Goal: Information Seeking & Learning: Check status

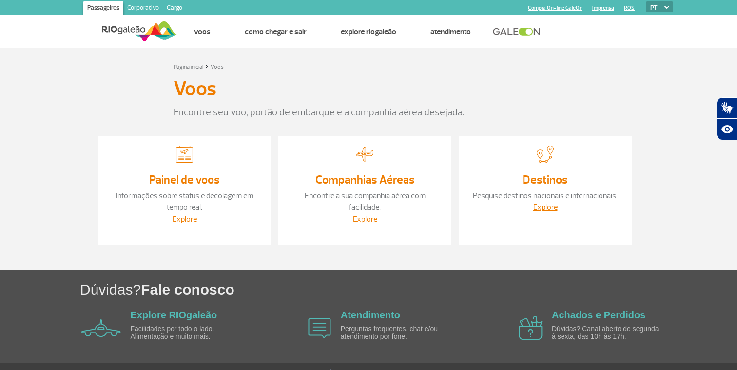
click at [194, 212] on p "Informações sobre status e decolagem em tempo real." at bounding box center [185, 201] width 154 height 23
click at [193, 218] on link "Explore" at bounding box center [185, 219] width 24 height 10
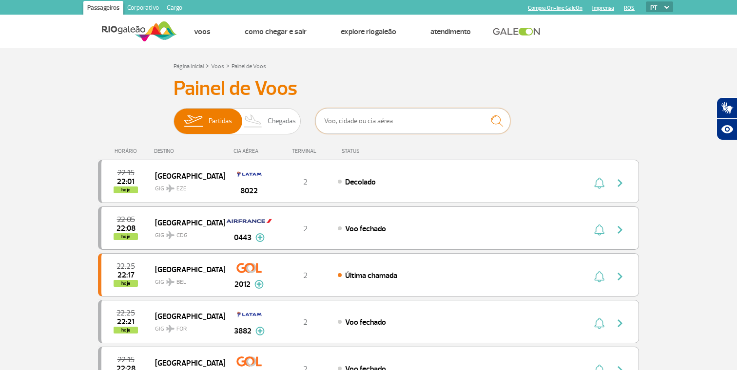
click at [412, 124] on input "text" at bounding box center [412, 121] width 195 height 26
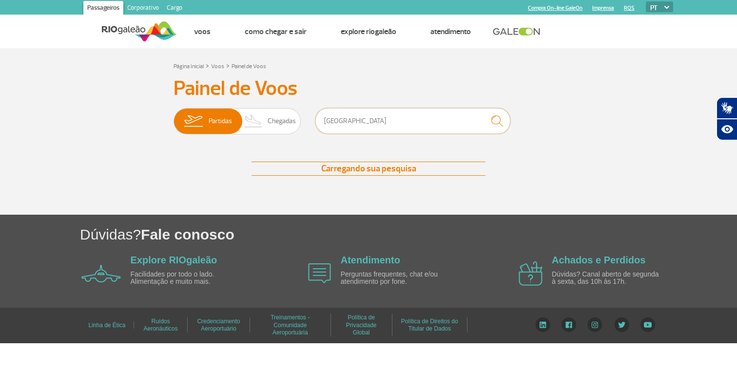
type input "[GEOGRAPHIC_DATA]"
click at [500, 123] on img "submit" at bounding box center [496, 121] width 21 height 20
click at [355, 121] on input "[GEOGRAPHIC_DATA]" at bounding box center [412, 121] width 195 height 26
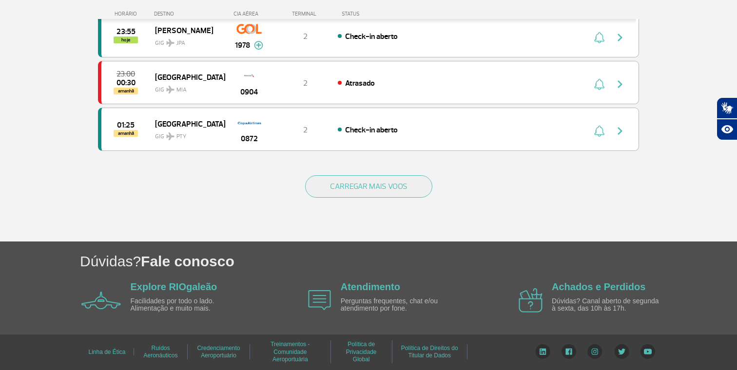
scroll to position [950, 0]
click at [373, 178] on button "CARREGAR MAIS VOOS" at bounding box center [368, 186] width 127 height 22
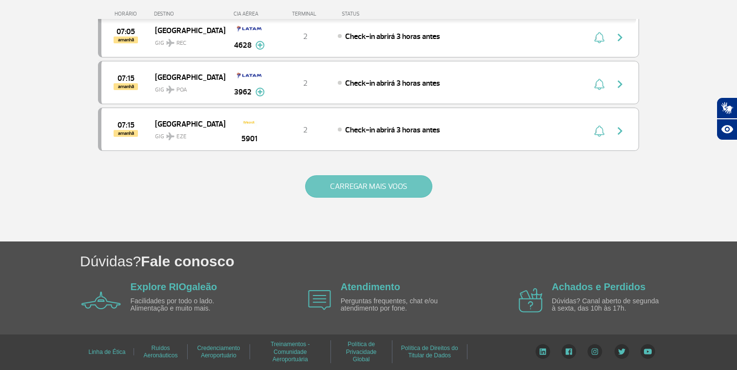
scroll to position [1886, 0]
click at [403, 194] on button "CARREGAR MAIS VOOS" at bounding box center [368, 186] width 127 height 22
click at [392, 185] on button "CARREGAR MAIS VOOS" at bounding box center [368, 186] width 127 height 22
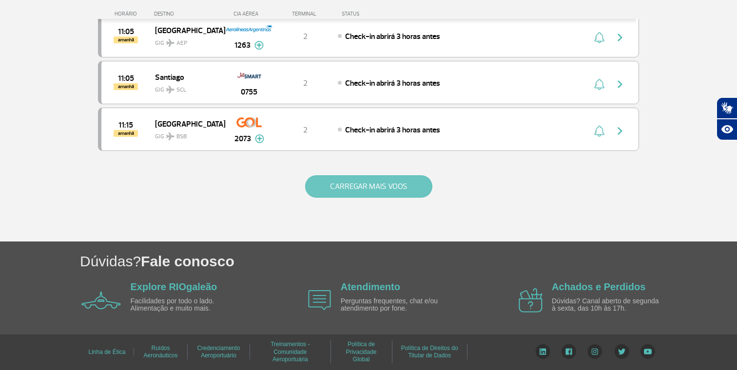
click at [371, 182] on button "CARREGAR MAIS VOOS" at bounding box center [368, 186] width 127 height 22
click at [394, 184] on button "CARREGAR MAIS VOOS" at bounding box center [368, 186] width 127 height 22
click at [379, 187] on button "CARREGAR MAIS VOOS" at bounding box center [368, 186] width 127 height 22
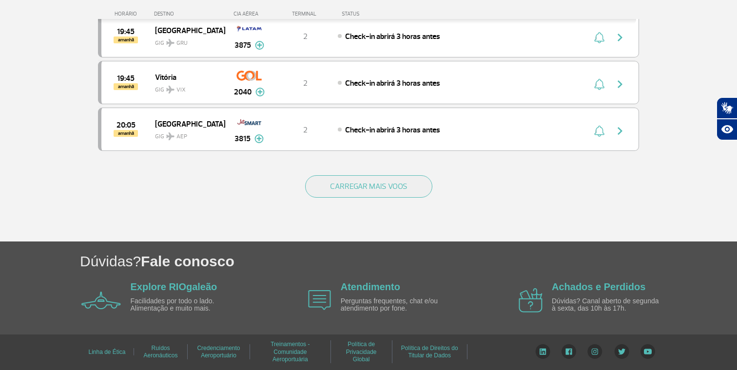
scroll to position [6550, 0]
click at [376, 177] on button "CARREGAR MAIS VOOS" at bounding box center [368, 186] width 127 height 22
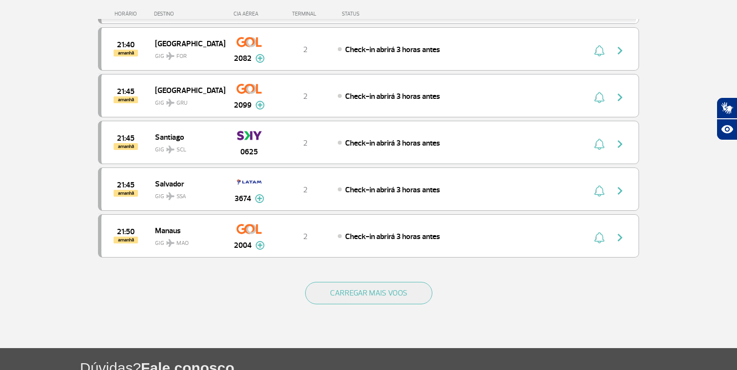
scroll to position [7394, 0]
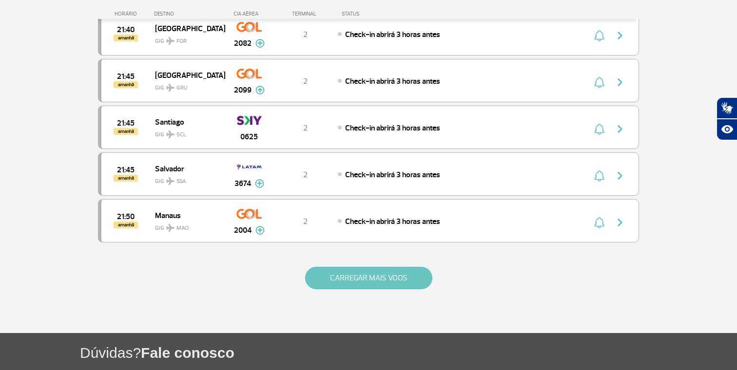
click at [380, 281] on button "CARREGAR MAIS VOOS" at bounding box center [368, 278] width 127 height 22
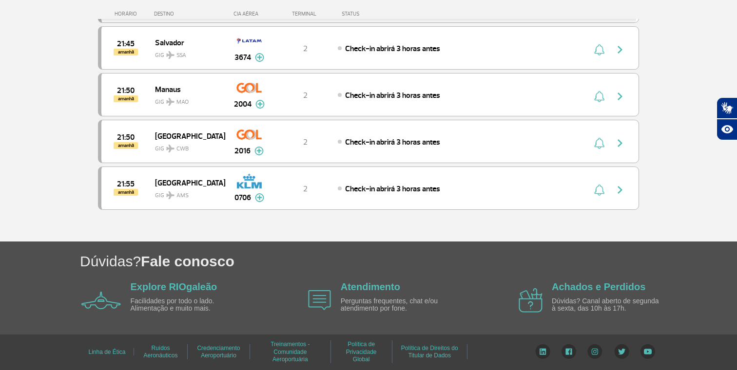
scroll to position [7520, 0]
